Goal: Navigation & Orientation: Understand site structure

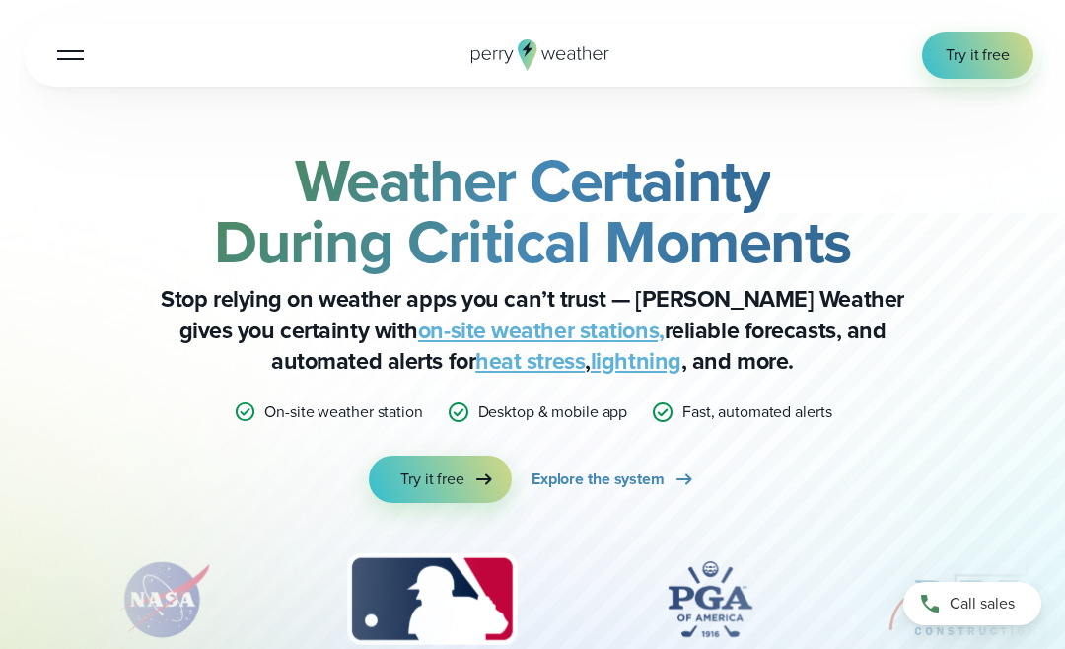
click at [968, 61] on span "Try it free" at bounding box center [978, 55] width 64 height 24
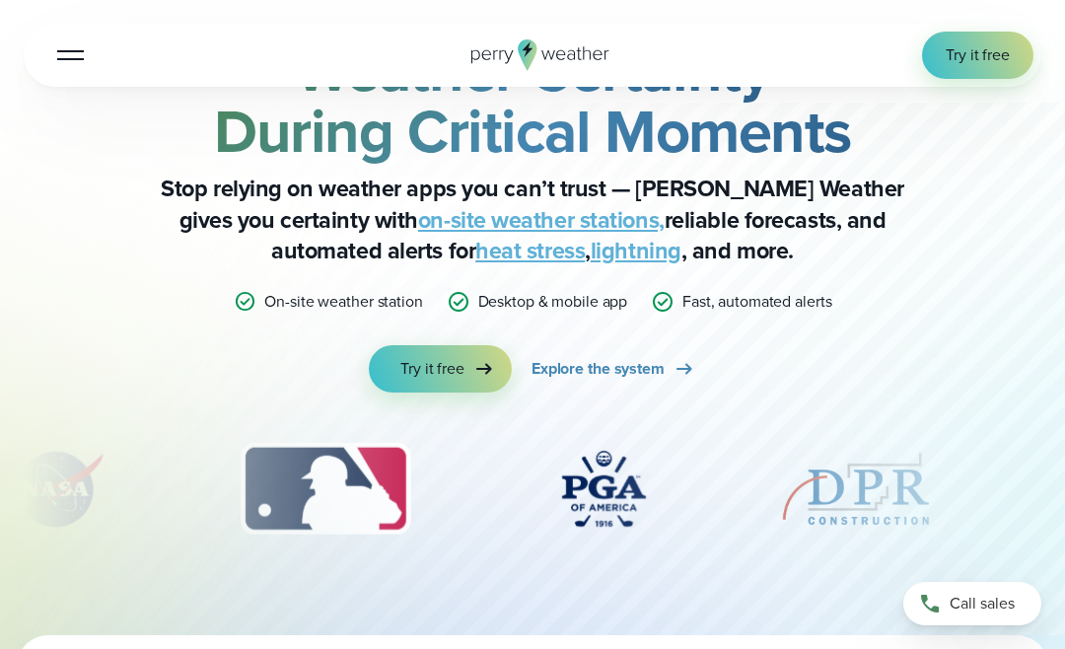
scroll to position [128, 0]
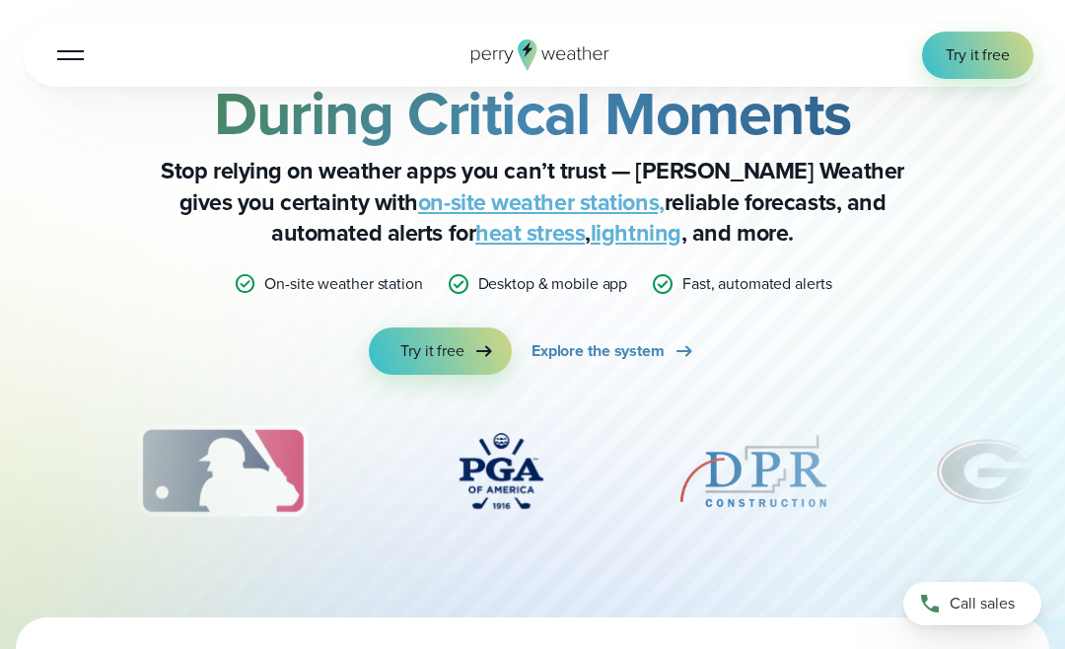
click at [658, 346] on span "Explore the system" at bounding box center [598, 351] width 133 height 24
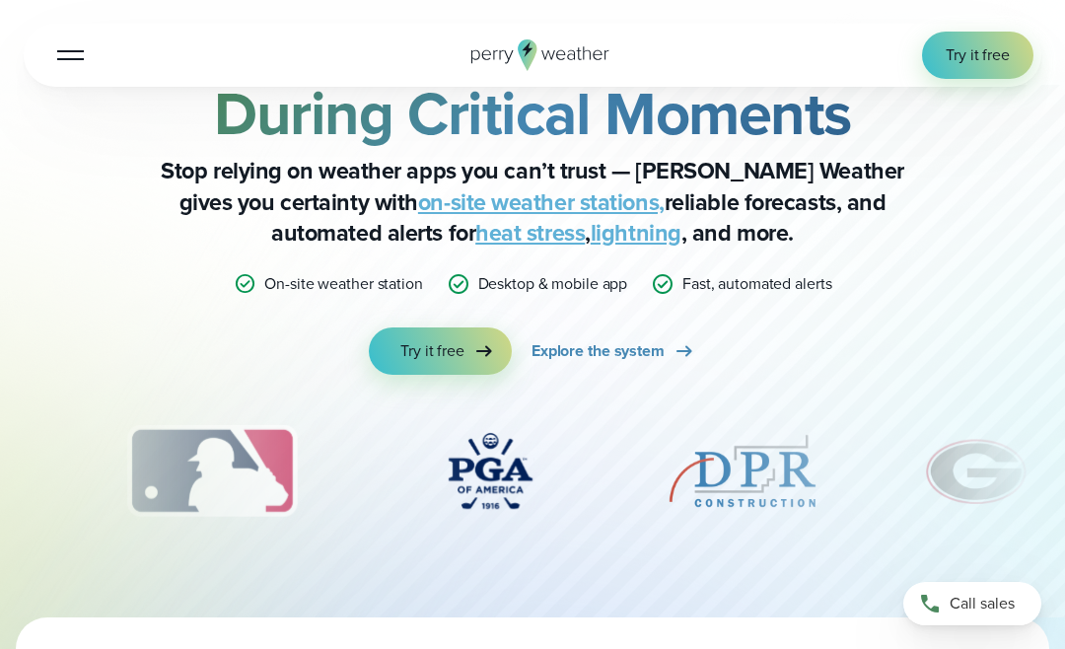
click at [628, 339] on span "Explore the system" at bounding box center [598, 351] width 133 height 24
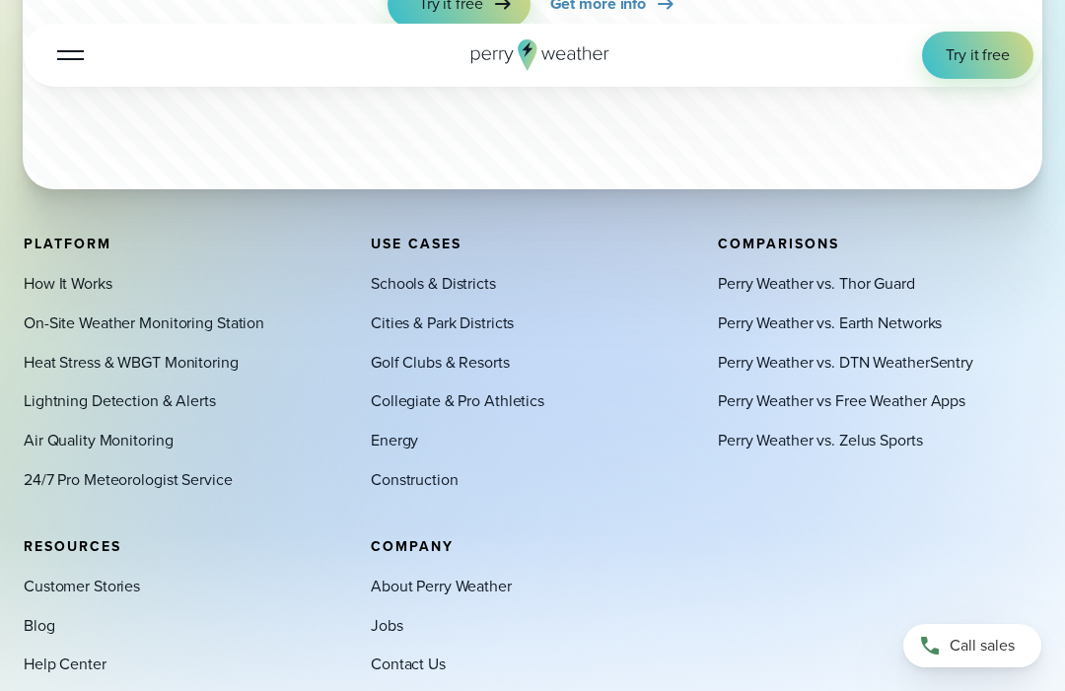
scroll to position [6718, 0]
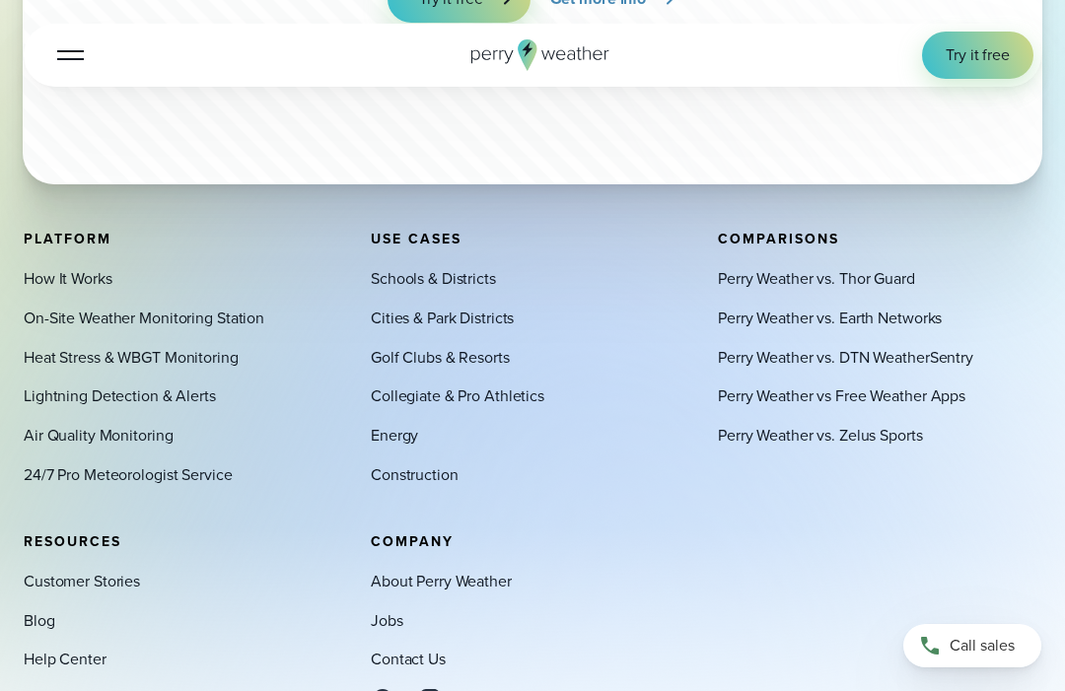
click at [39, 616] on link "Blog" at bounding box center [40, 621] width 32 height 24
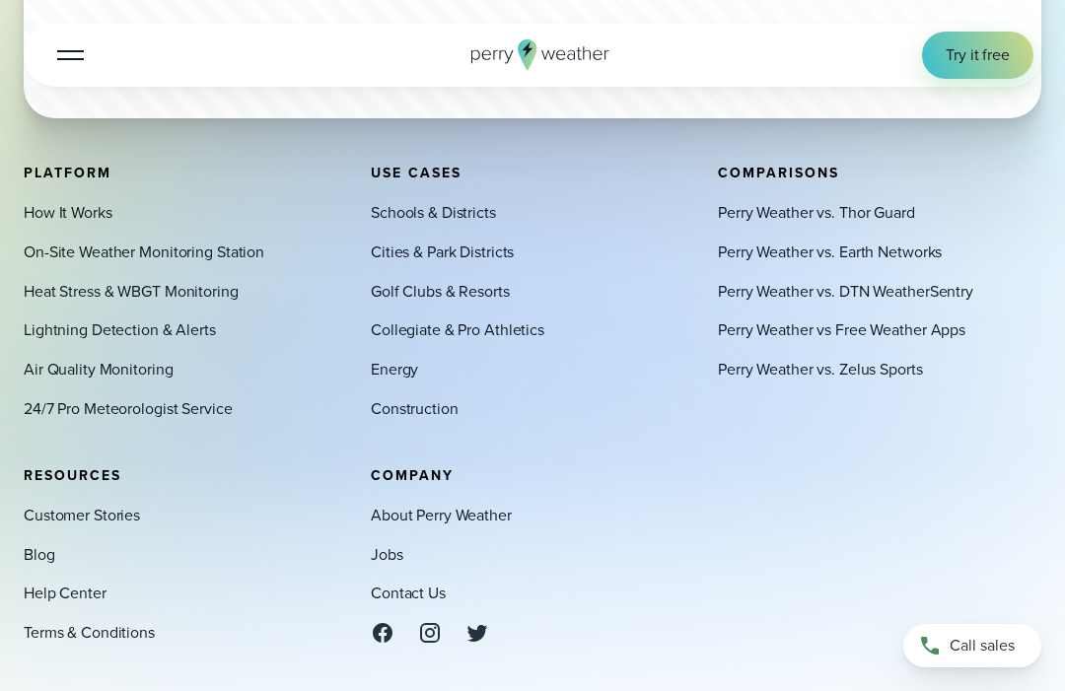
click at [487, 504] on link "About Perry Weather" at bounding box center [441, 516] width 141 height 24
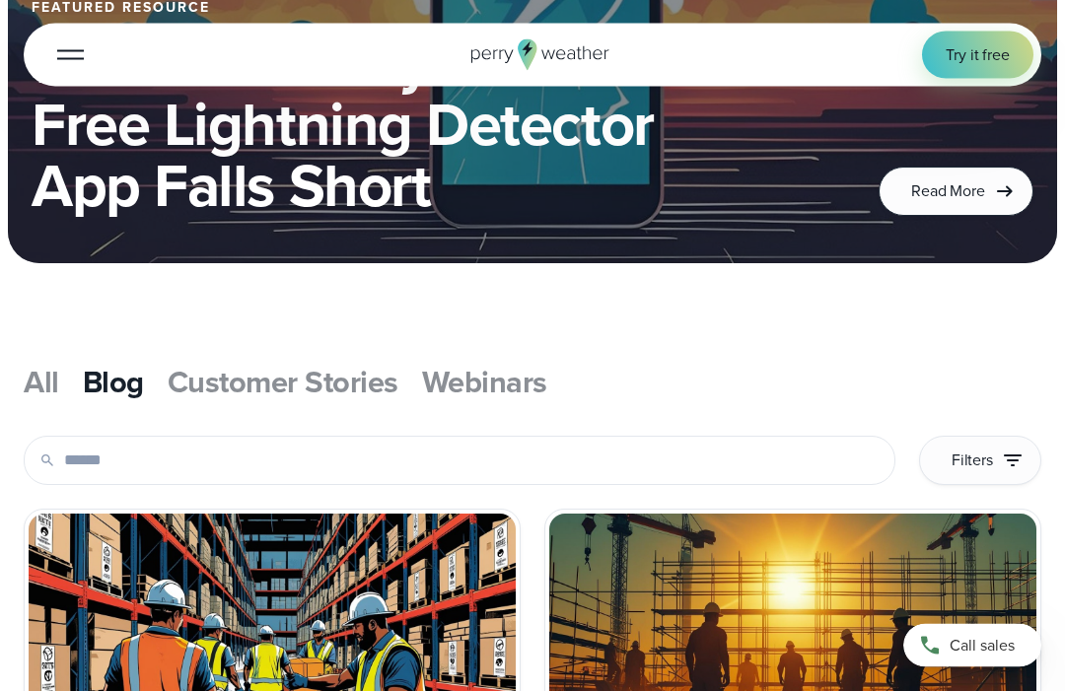
scroll to position [407, 0]
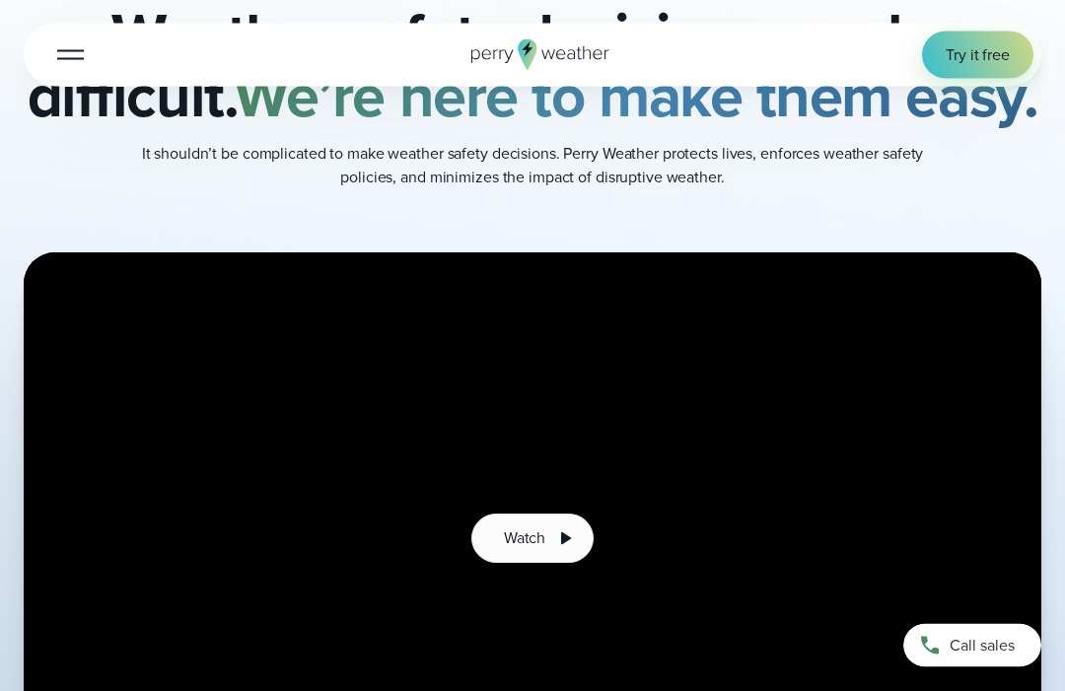
scroll to position [230, 0]
